Goal: Information Seeking & Learning: Check status

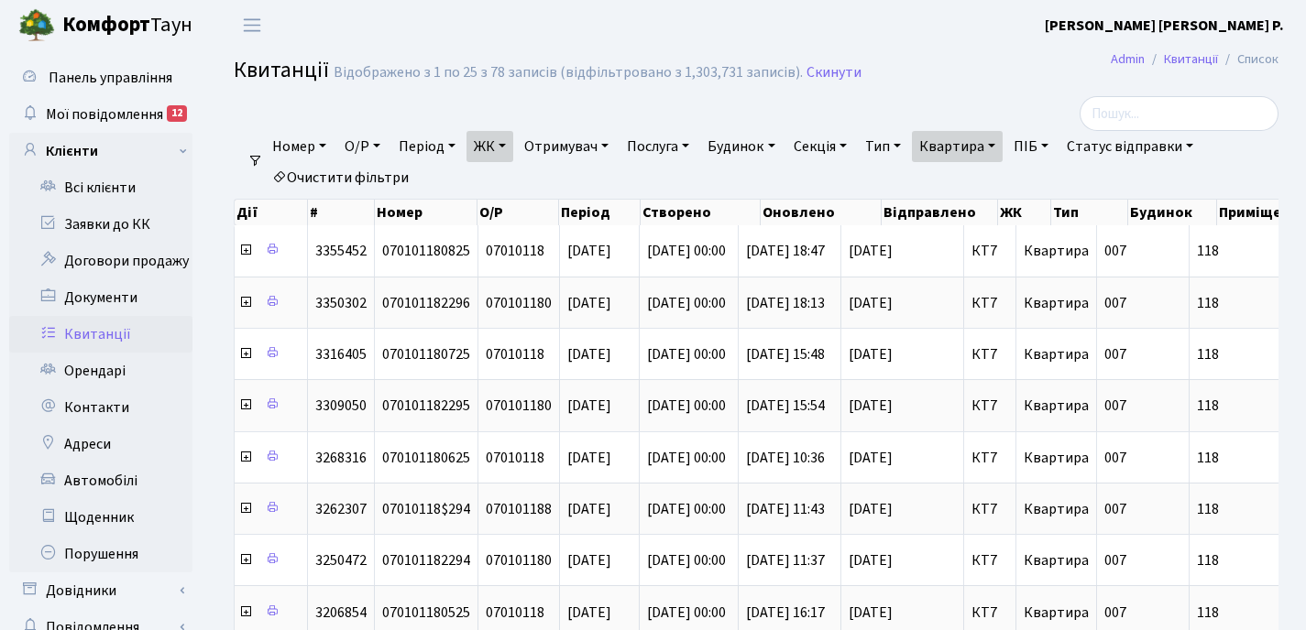
select select "25"
click at [1002, 147] on link "Квартира" at bounding box center [957, 146] width 91 height 31
type input "1"
type input "2-1622"
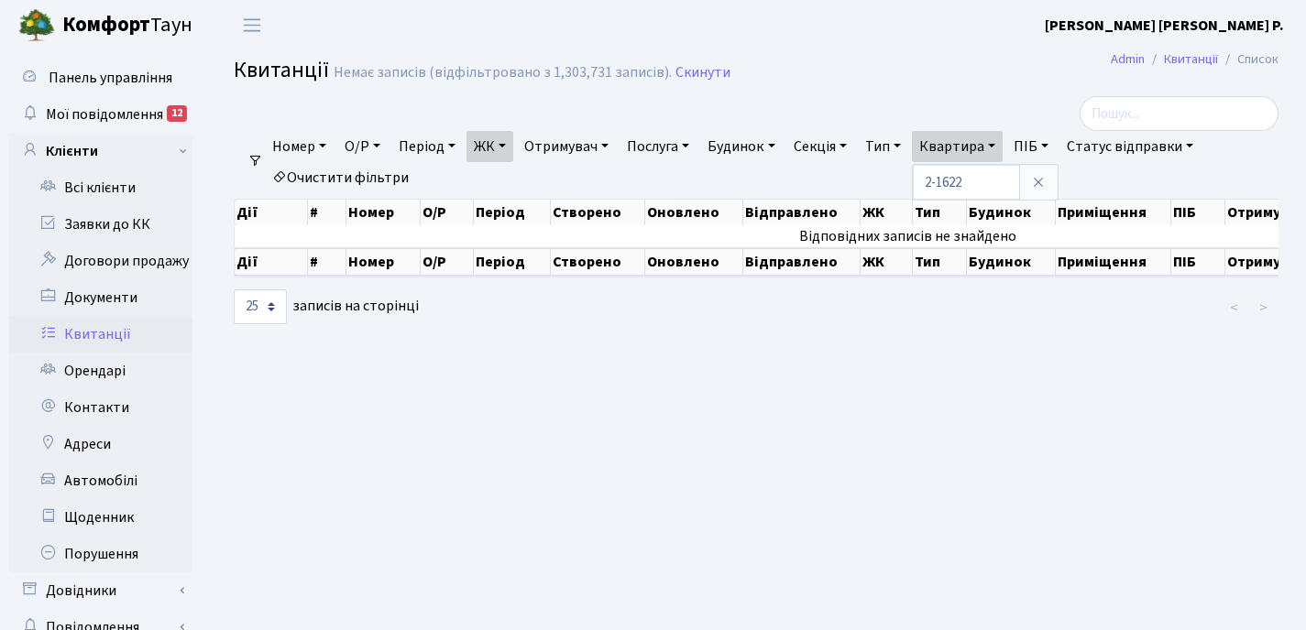
click at [509, 143] on link "ЖК" at bounding box center [489, 146] width 47 height 31
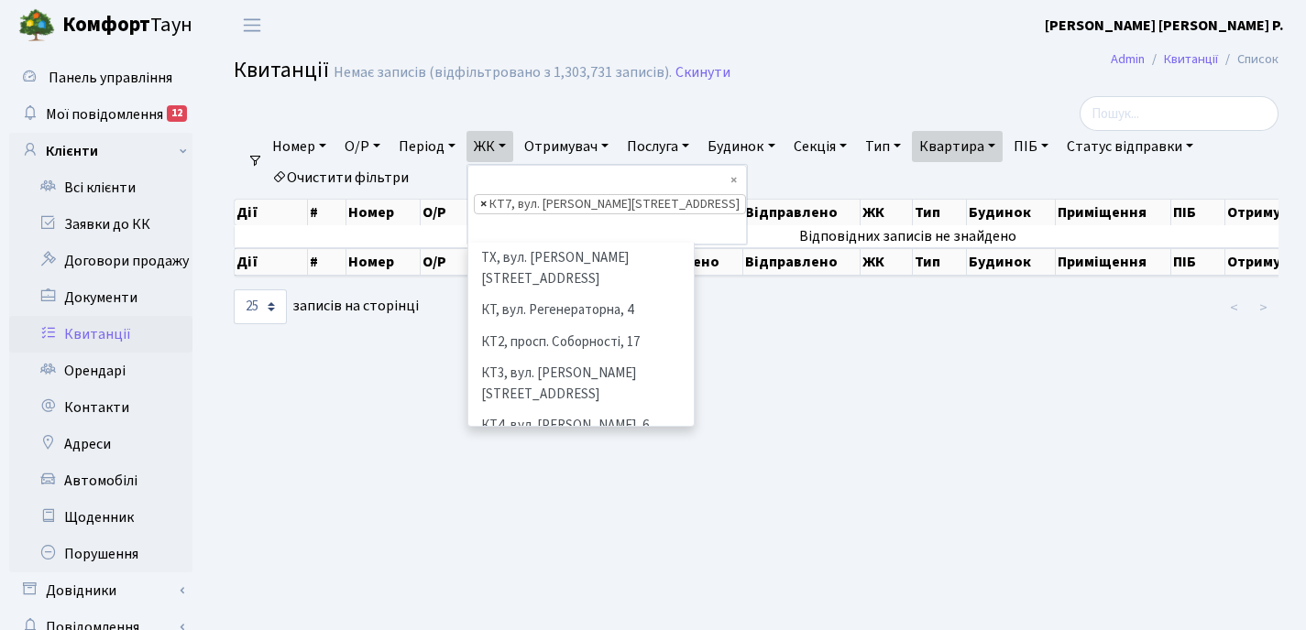
scroll to position [158, 0]
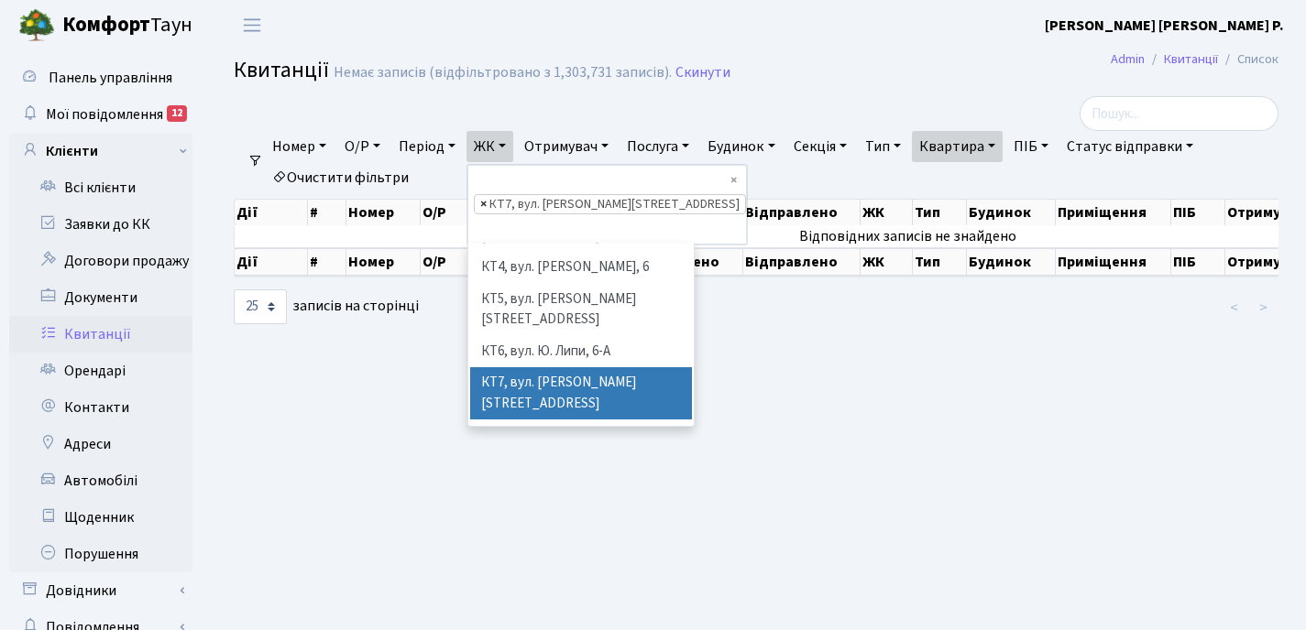
click at [486, 195] on span "×" at bounding box center [483, 204] width 6 height 18
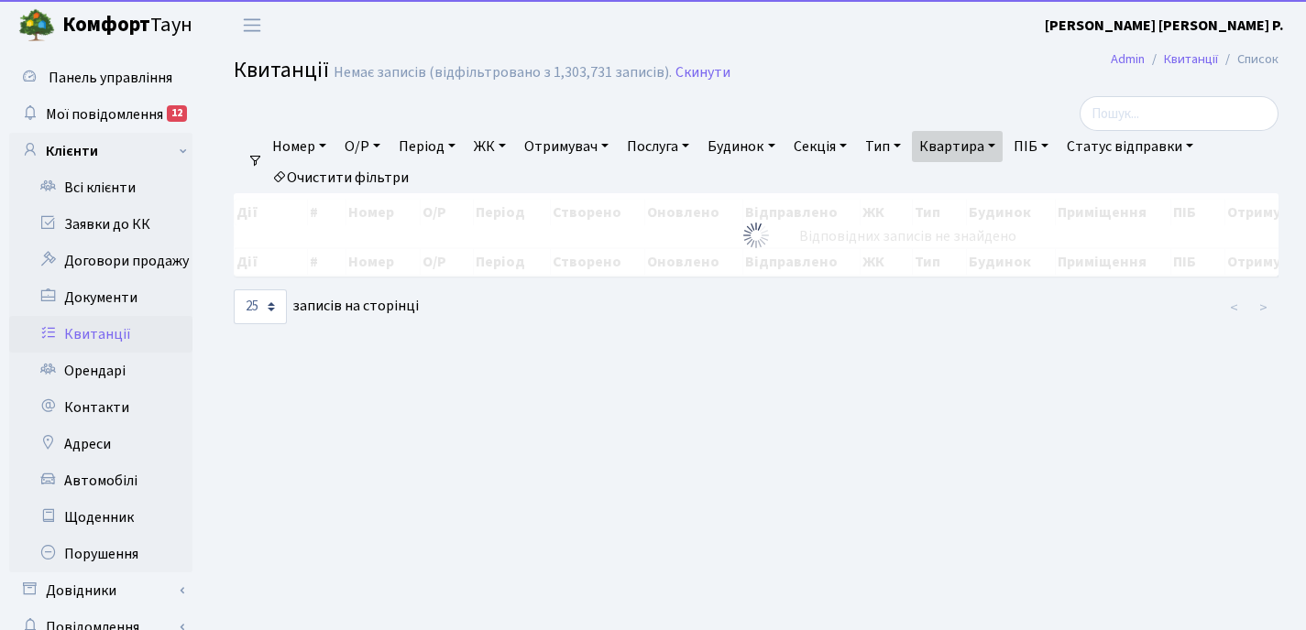
click at [510, 146] on link "ЖК" at bounding box center [489, 146] width 47 height 31
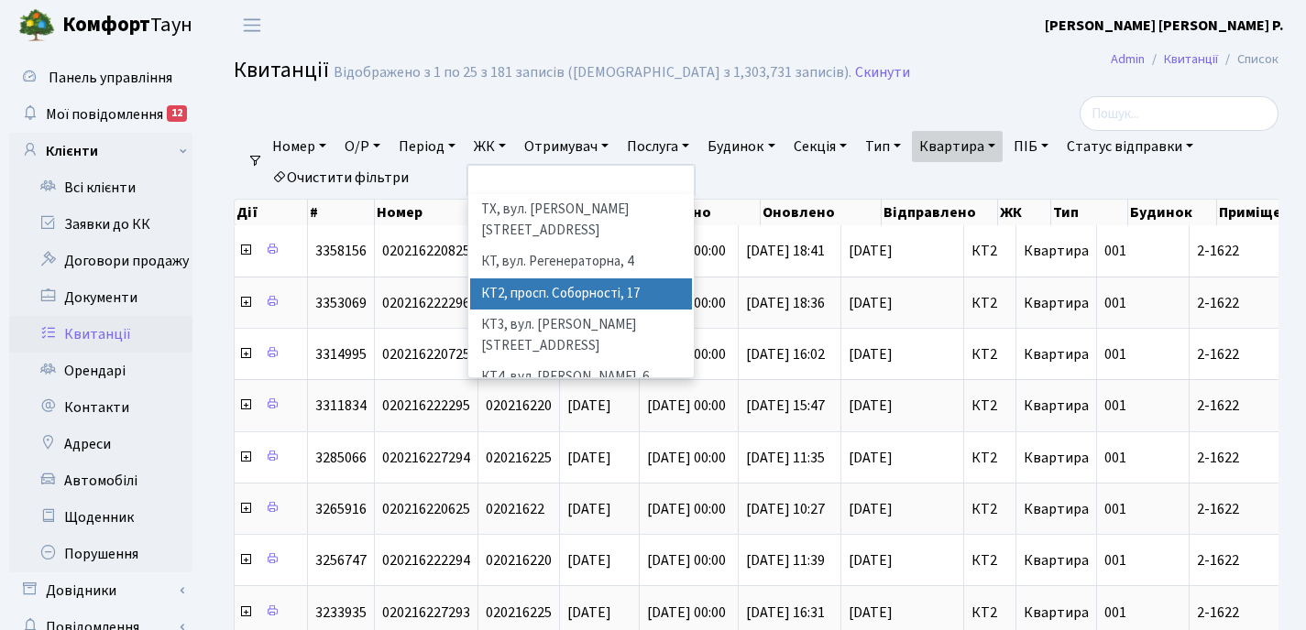
click at [558, 279] on li "КТ2, просп. Соборності, 17" at bounding box center [581, 295] width 222 height 32
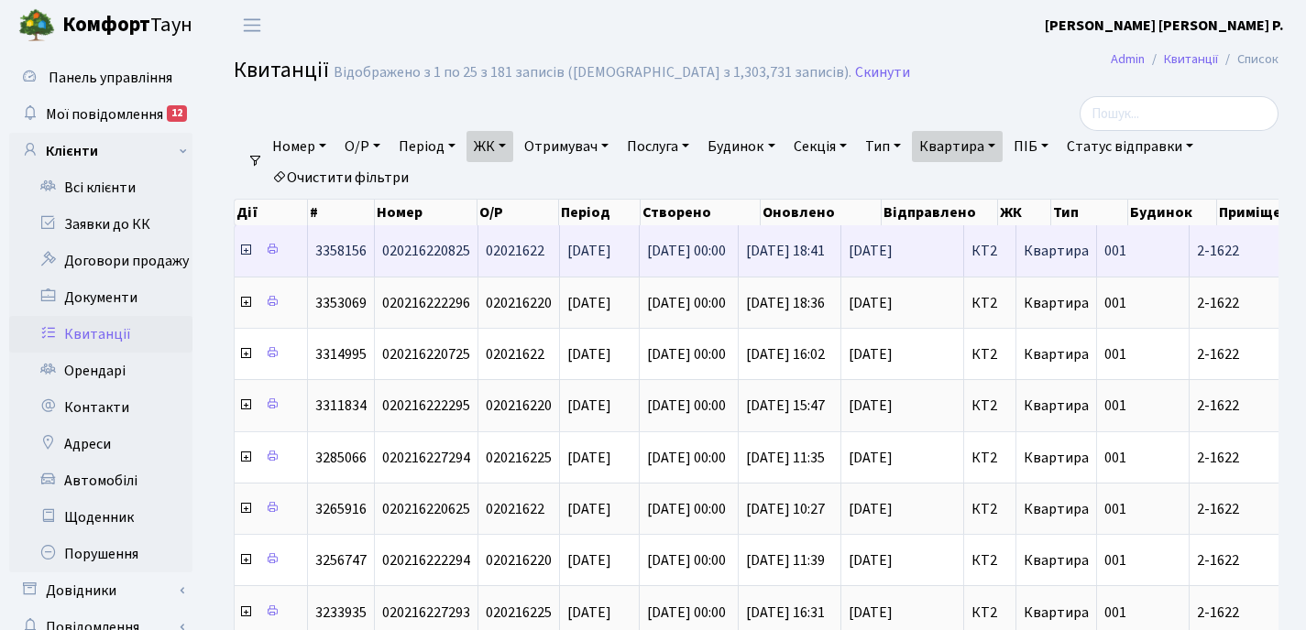
click at [243, 252] on icon at bounding box center [245, 250] width 15 height 15
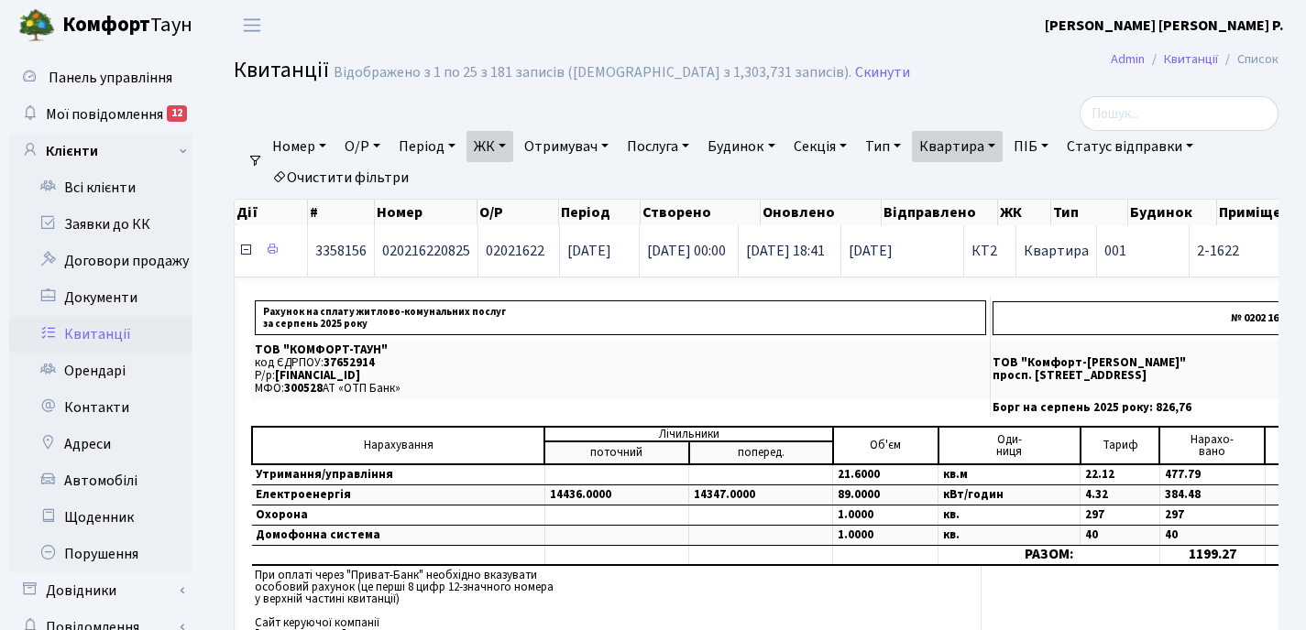
click at [245, 250] on icon at bounding box center [245, 250] width 15 height 15
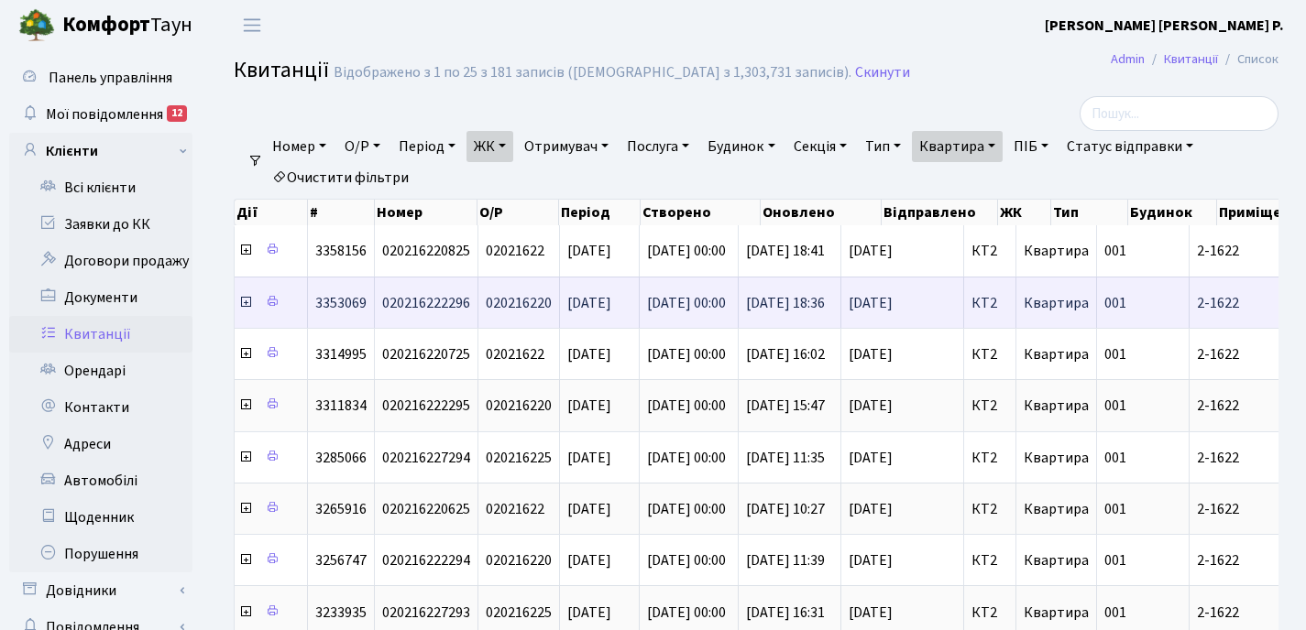
click at [245, 303] on icon at bounding box center [245, 302] width 15 height 15
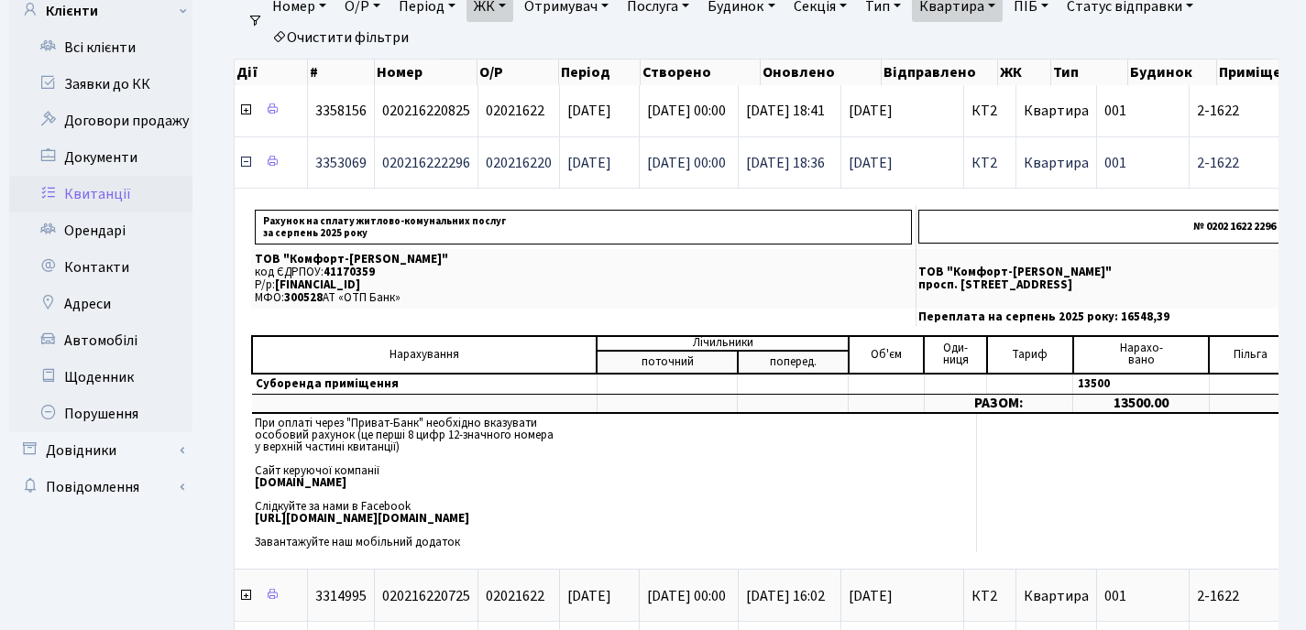
click at [245, 165] on icon at bounding box center [245, 162] width 15 height 15
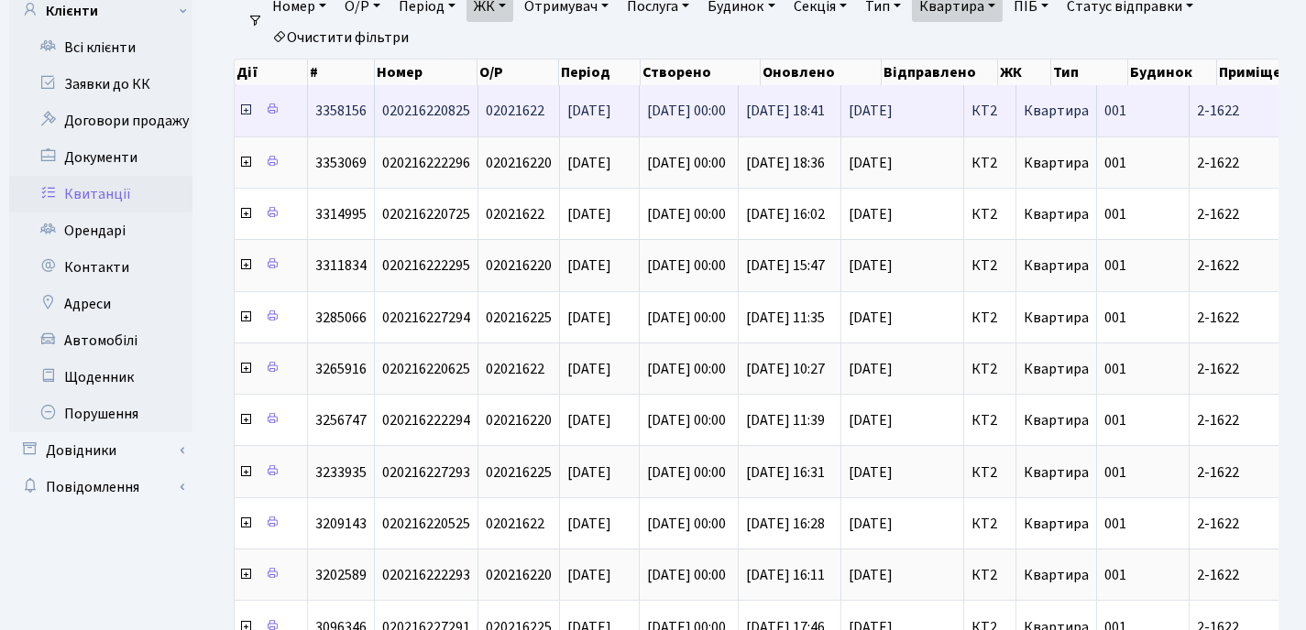
click at [245, 108] on icon at bounding box center [245, 110] width 15 height 15
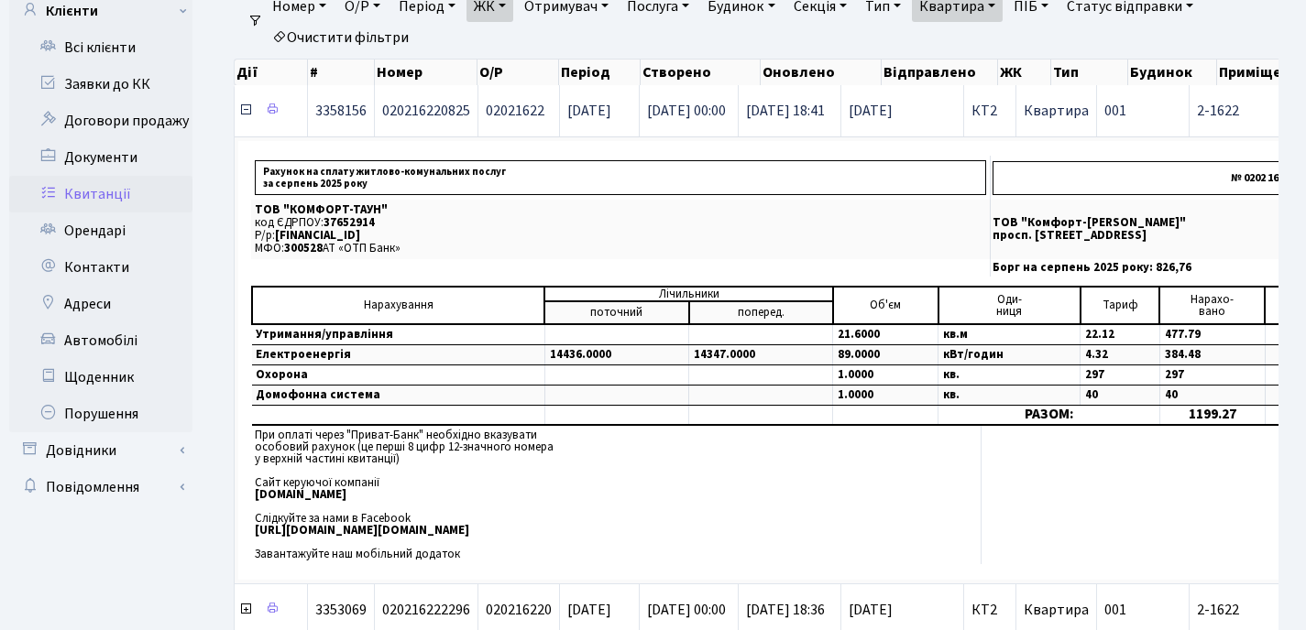
click at [244, 112] on icon at bounding box center [245, 110] width 15 height 15
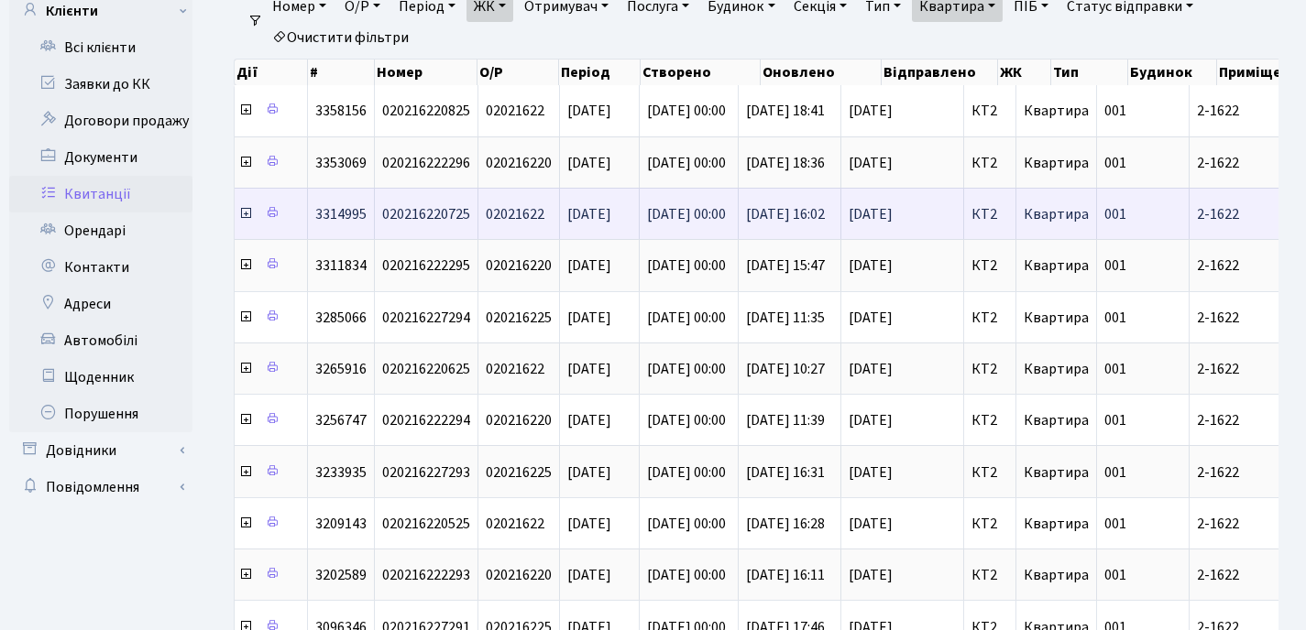
click at [246, 217] on icon at bounding box center [245, 213] width 15 height 15
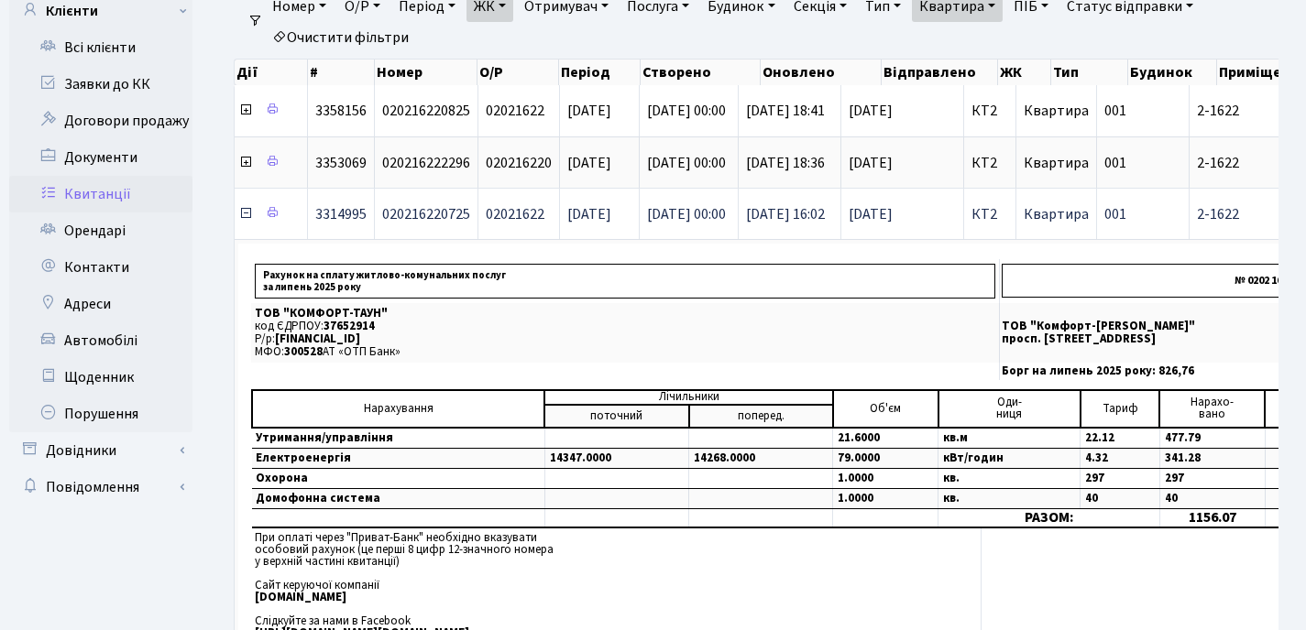
click at [246, 217] on icon at bounding box center [245, 213] width 15 height 15
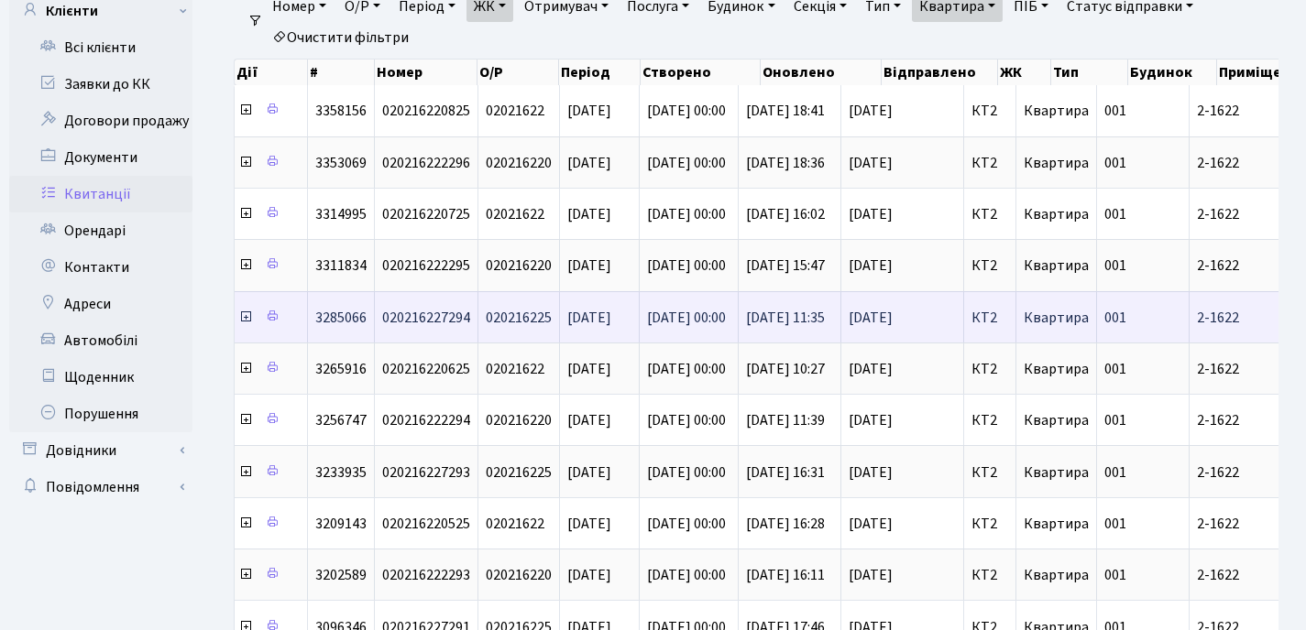
click at [243, 318] on icon at bounding box center [245, 317] width 15 height 15
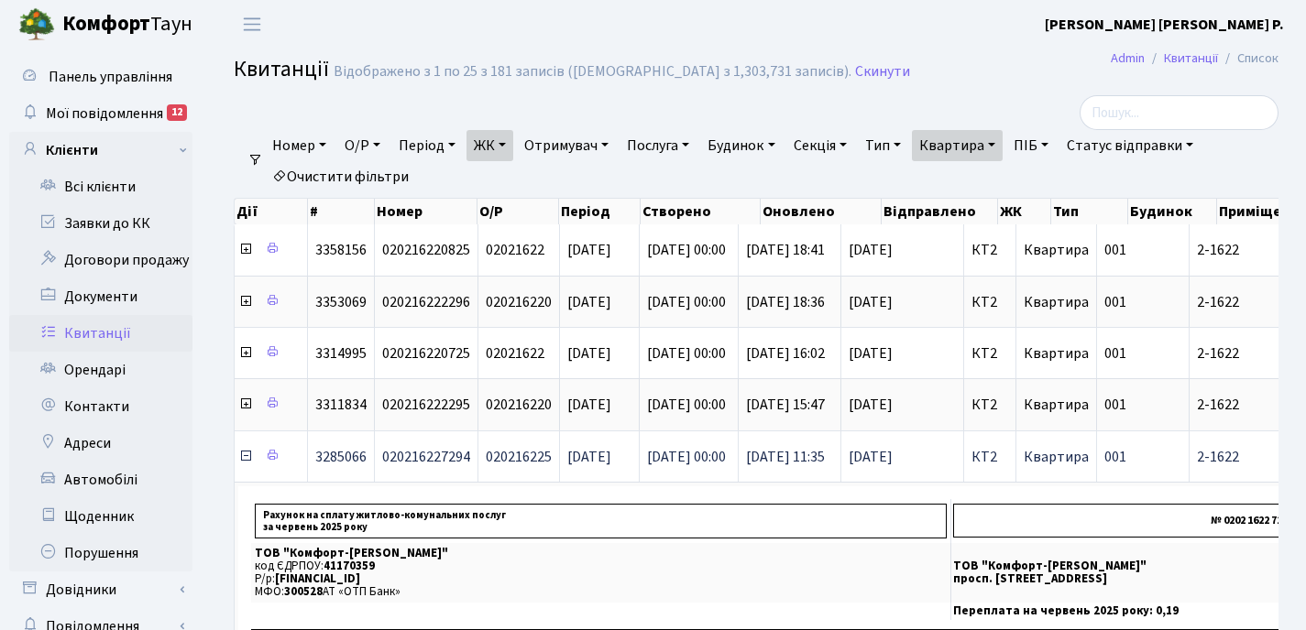
click at [244, 456] on icon at bounding box center [245, 456] width 15 height 15
